Goal: Task Accomplishment & Management: Manage account settings

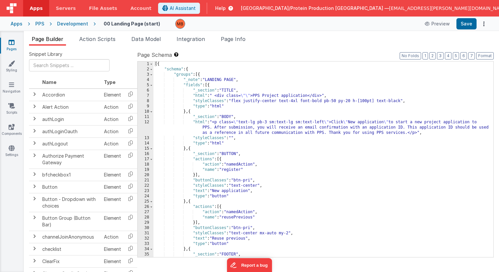
click at [36, 23] on div "PPS" at bounding box center [39, 23] width 9 height 7
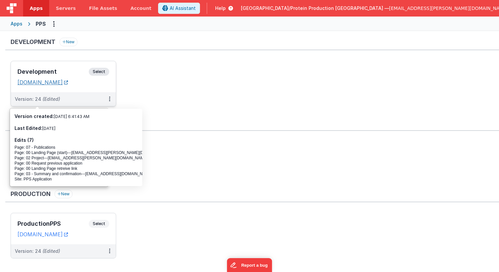
click at [63, 83] on link "[DOMAIN_NAME]" at bounding box center [42, 82] width 50 height 7
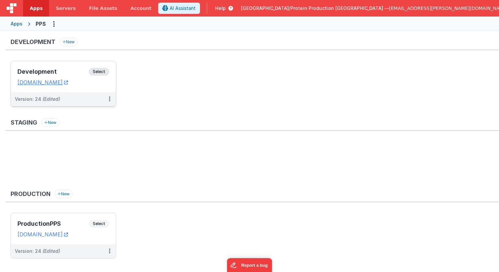
click at [99, 70] on span "Select" at bounding box center [99, 72] width 20 height 8
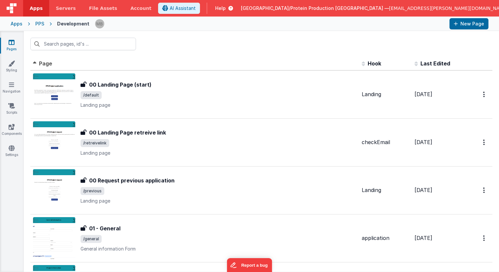
click at [41, 23] on div "PPS" at bounding box center [39, 23] width 9 height 7
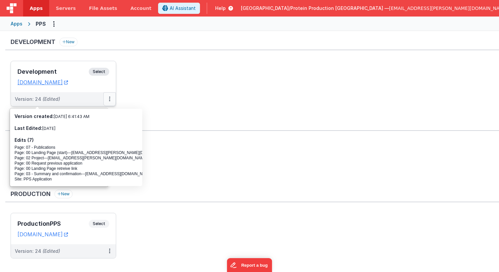
click at [109, 99] on icon at bounding box center [109, 99] width 1 height 0
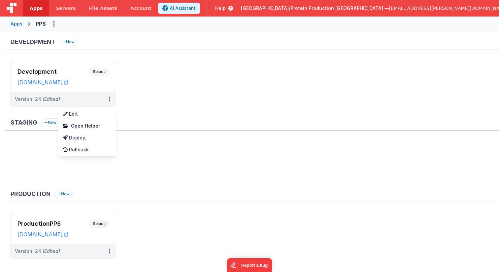
click at [143, 152] on div at bounding box center [249, 136] width 499 height 272
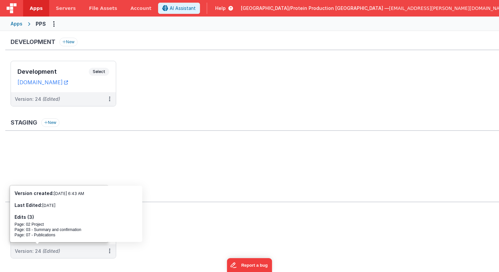
click at [138, 249] on ul "ProductionPPS Select URLs [DOMAIN_NAME] Version: 24 (Edited)" at bounding box center [255, 238] width 488 height 52
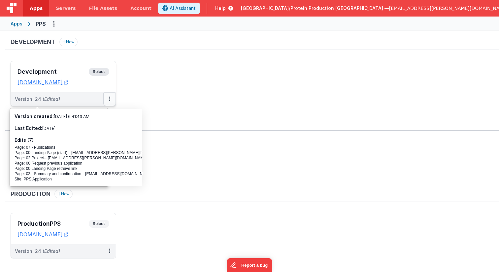
click at [106, 98] on button at bounding box center [109, 99] width 13 height 14
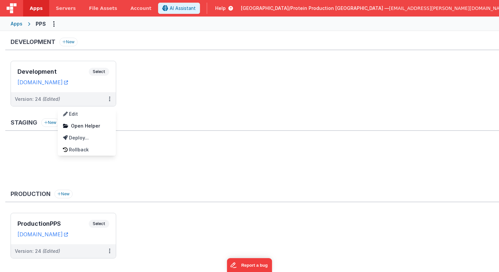
click at [157, 100] on div at bounding box center [249, 136] width 499 height 272
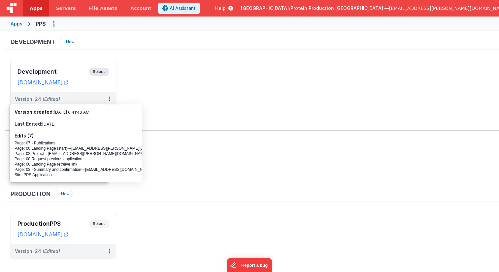
scroll to position [7, 0]
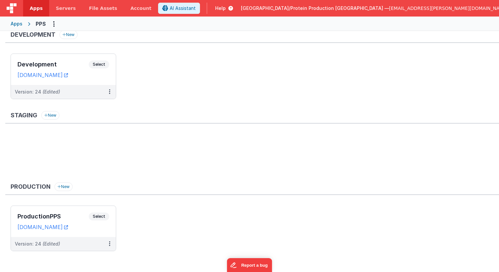
drag, startPoint x: 163, startPoint y: 120, endPoint x: 150, endPoint y: 124, distance: 13.9
click at [163, 120] on div "Staging New" at bounding box center [252, 117] width 494 height 13
